Goal: Information Seeking & Learning: Learn about a topic

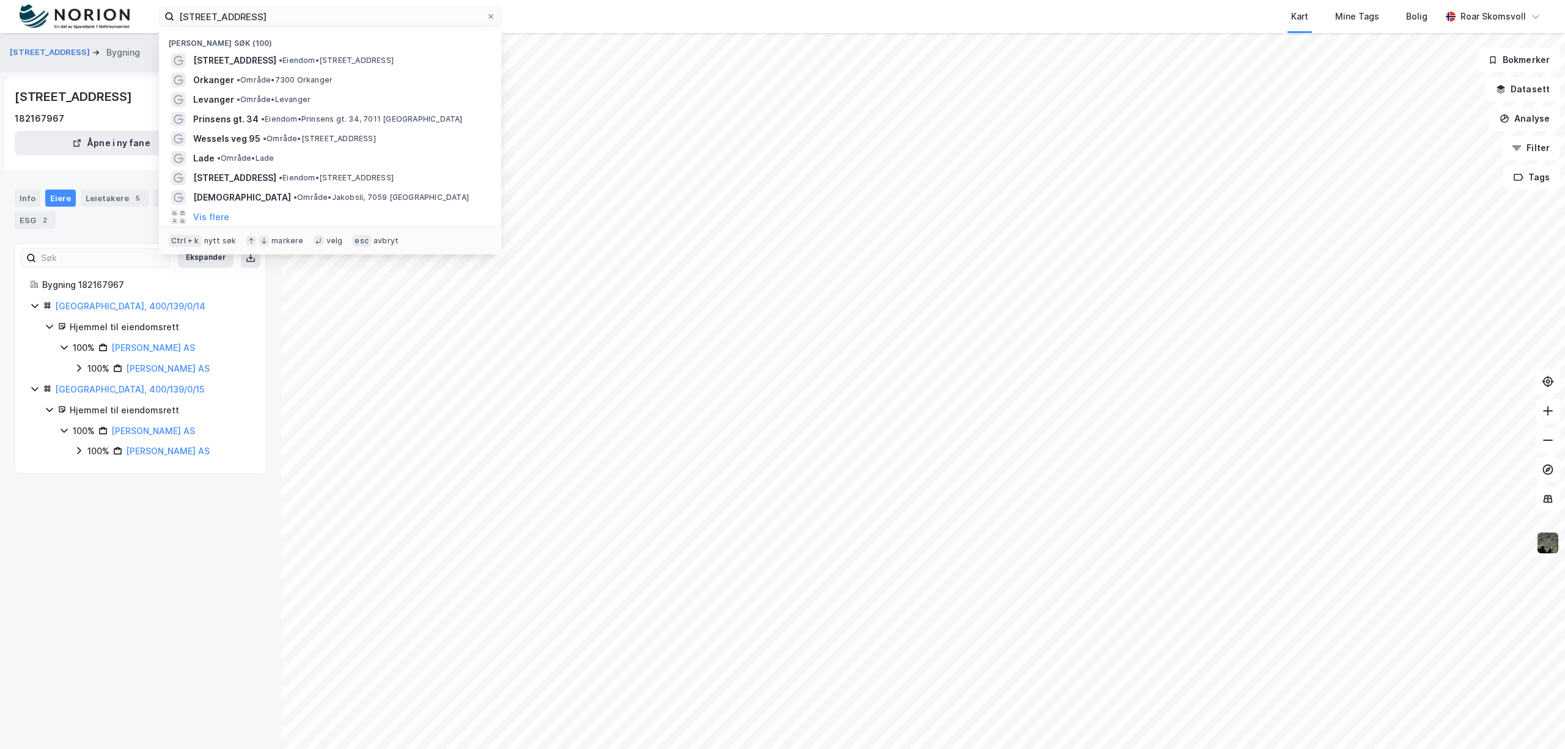
click at [0, 21] on div "kjøpmannsgata 5 Nylige søk (100) [STREET_ADDRESS] • Eiendom • [STREET_ADDRESS] …" at bounding box center [782, 16] width 1565 height 33
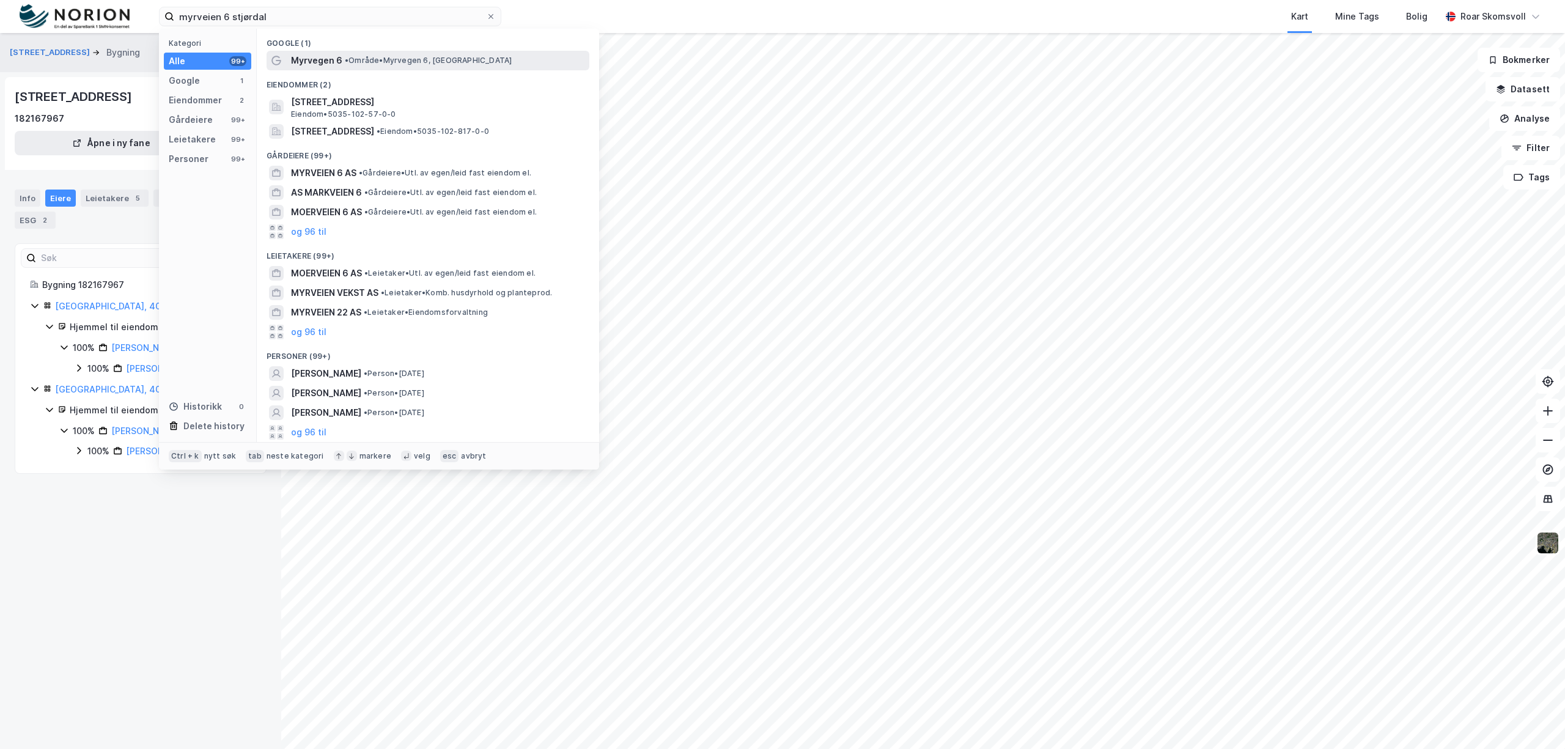
type input "myrveien 6 stjørdal"
click at [406, 64] on span "• Område • [STREET_ADDRESS]" at bounding box center [428, 61] width 167 height 10
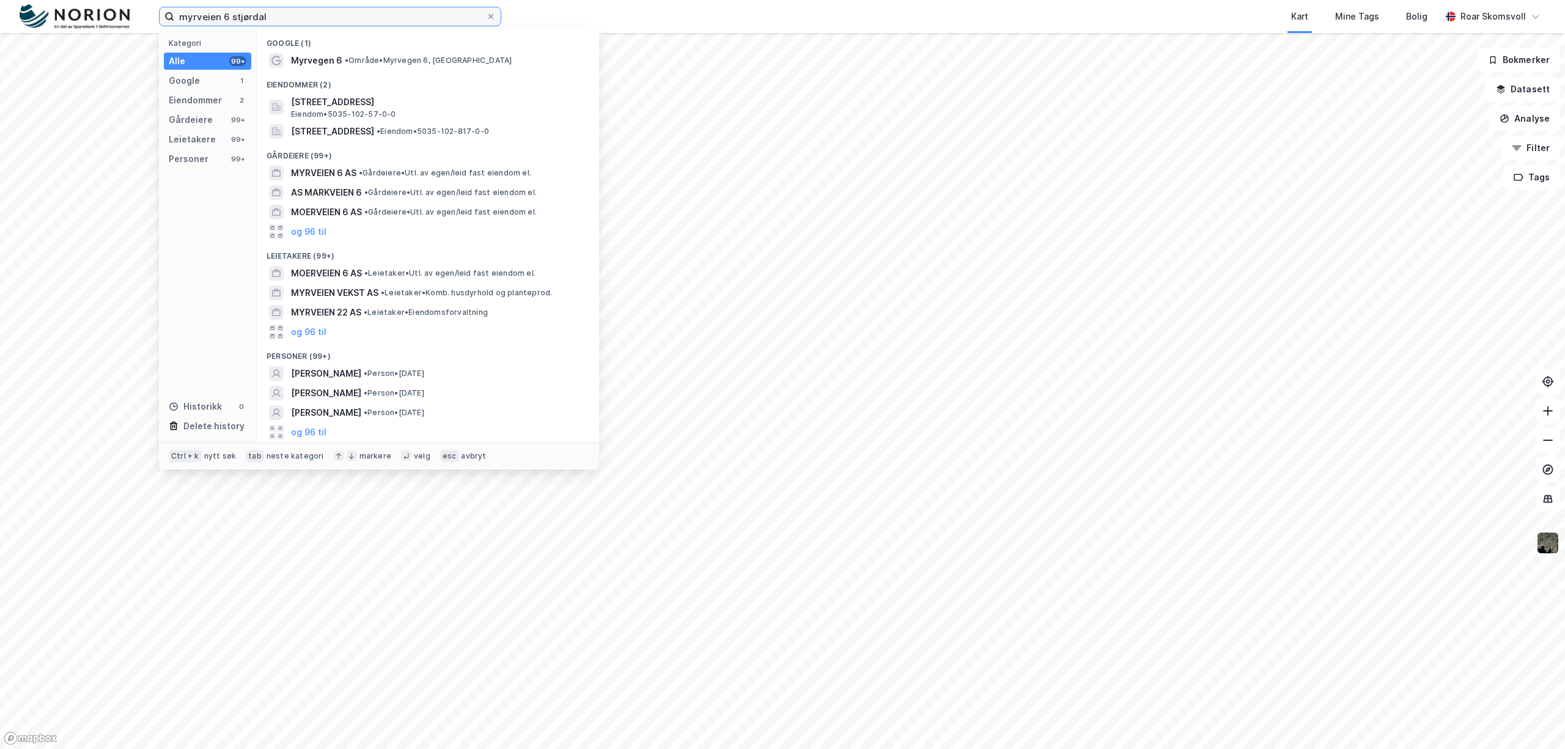
click at [314, 25] on input "myrveien 6 stjørdal" at bounding box center [330, 16] width 312 height 18
click at [334, 62] on span "Myrvegen 6" at bounding box center [316, 60] width 51 height 15
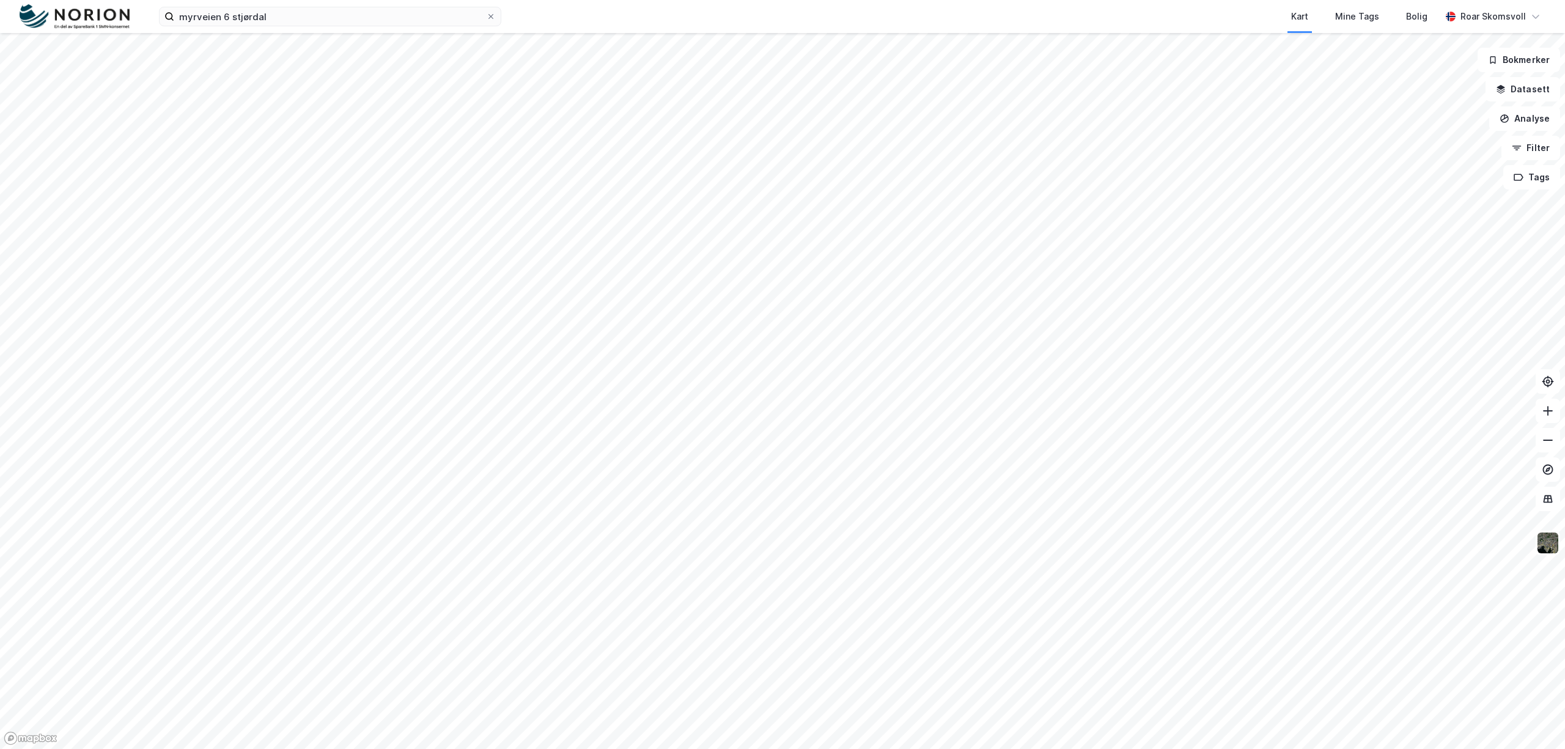
click at [309, 27] on div "myrveien 6 stjørdal Kart Mine Tags Bolig [PERSON_NAME]" at bounding box center [782, 16] width 1565 height 33
click at [302, 18] on input "myrveien 6 stjørdal" at bounding box center [330, 16] width 312 height 18
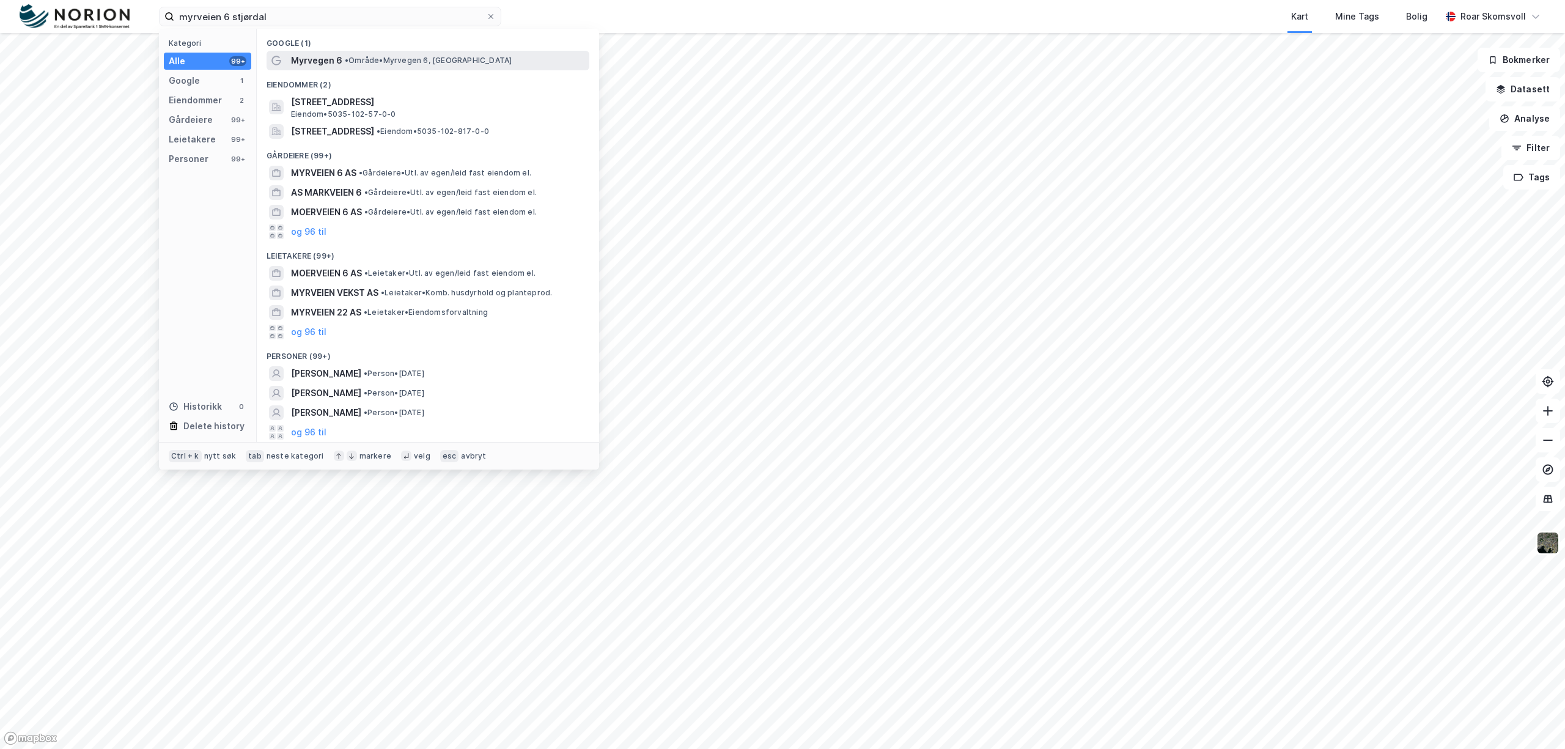
click at [309, 64] on span "Myrvegen 6" at bounding box center [316, 60] width 51 height 15
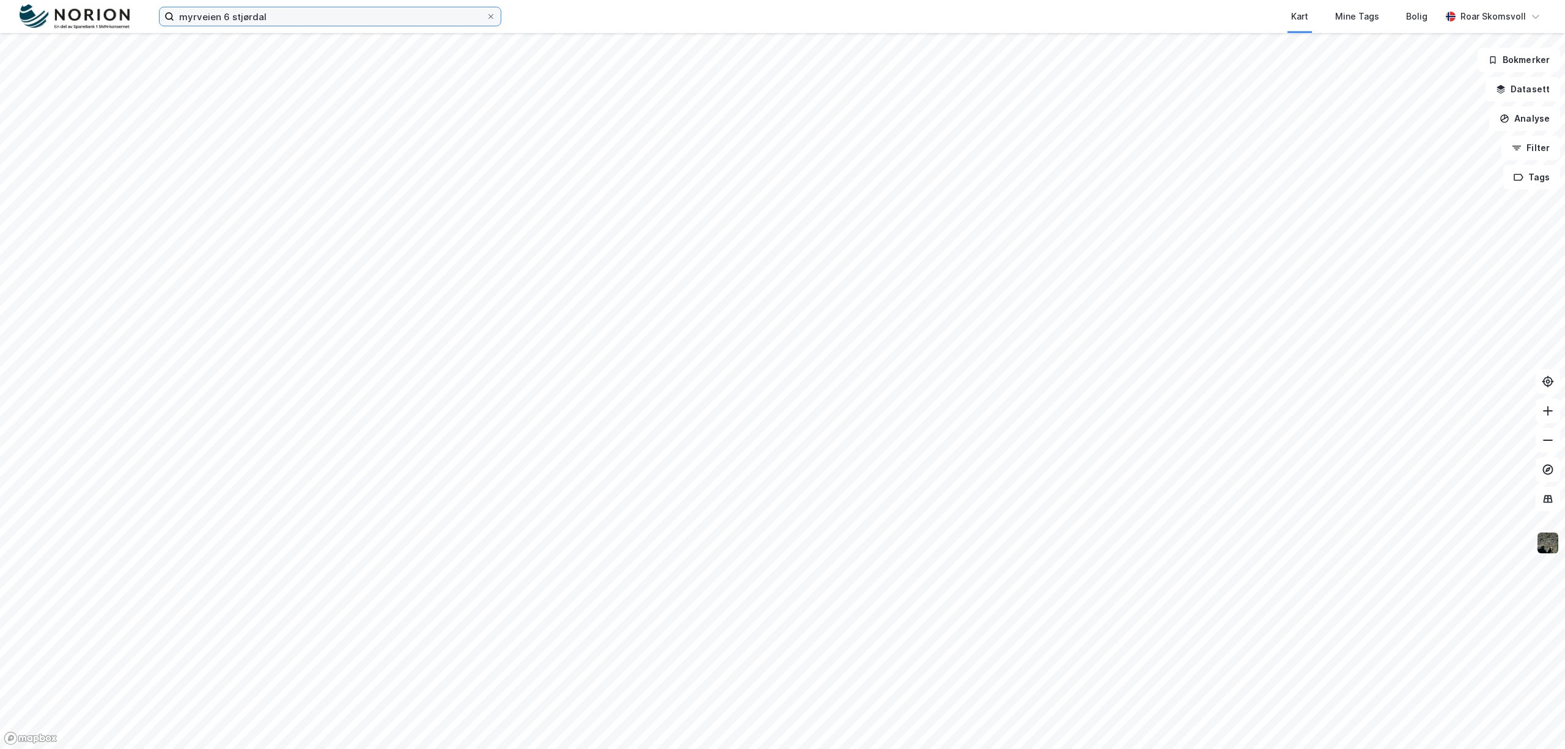
click at [314, 15] on input "myrveien 6 stjørdal" at bounding box center [330, 16] width 312 height 18
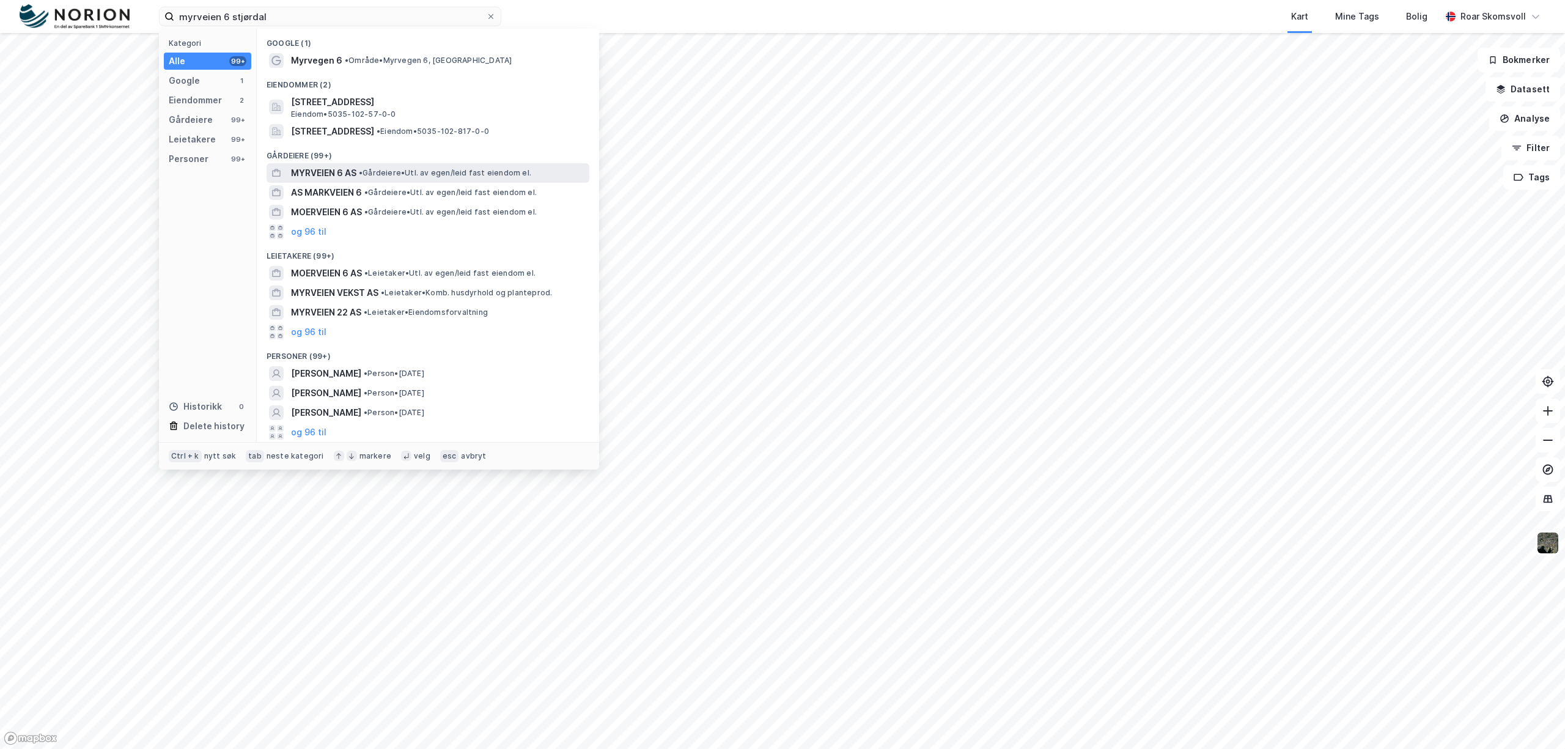
click at [323, 174] on span "MYRVEIEN 6 AS" at bounding box center [323, 173] width 65 height 15
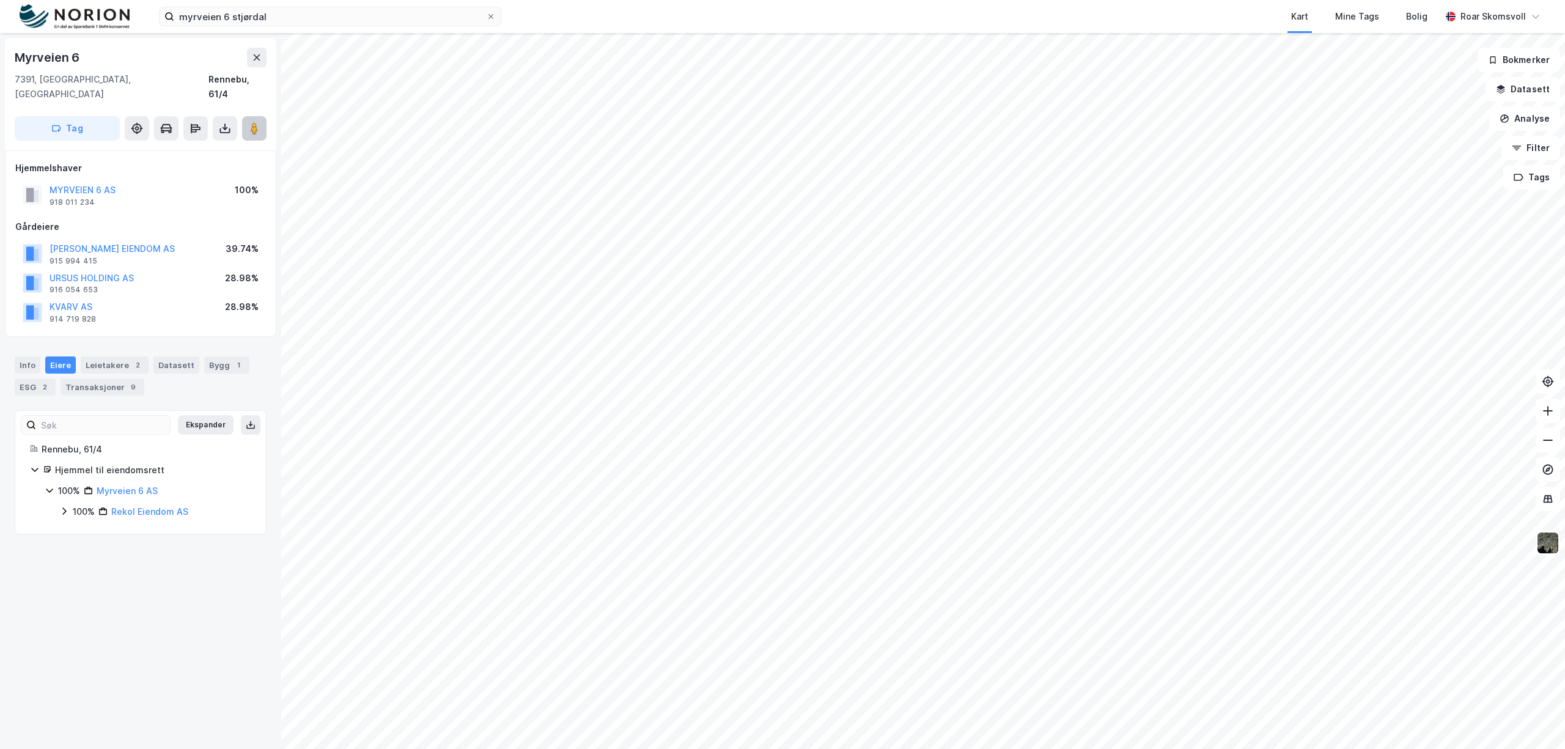
click at [257, 122] on image at bounding box center [254, 128] width 7 height 12
